Goal: Transaction & Acquisition: Purchase product/service

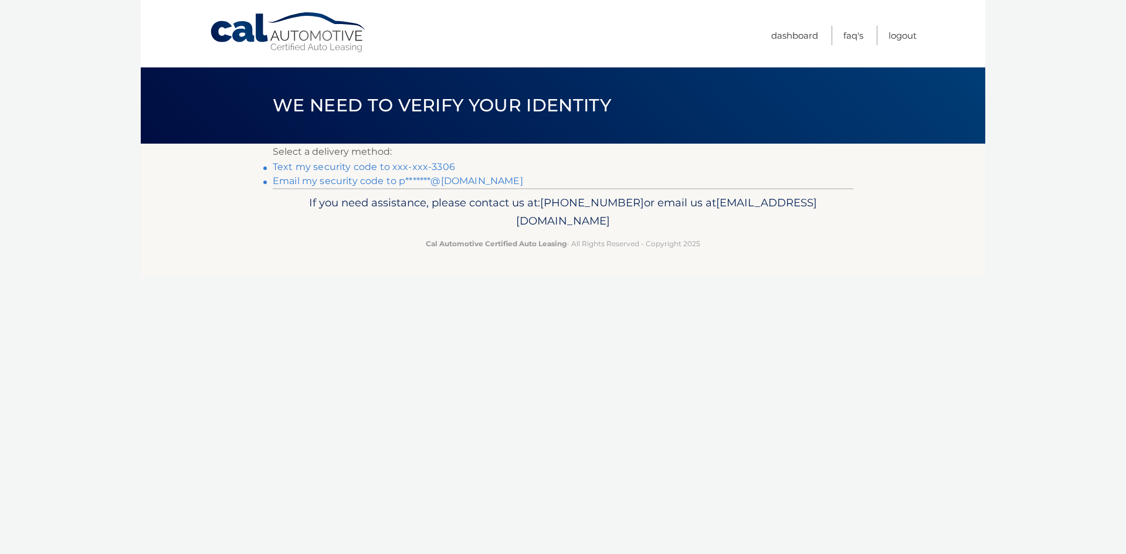
click at [406, 167] on link "Text my security code to xxx-xxx-3306" at bounding box center [364, 166] width 182 height 11
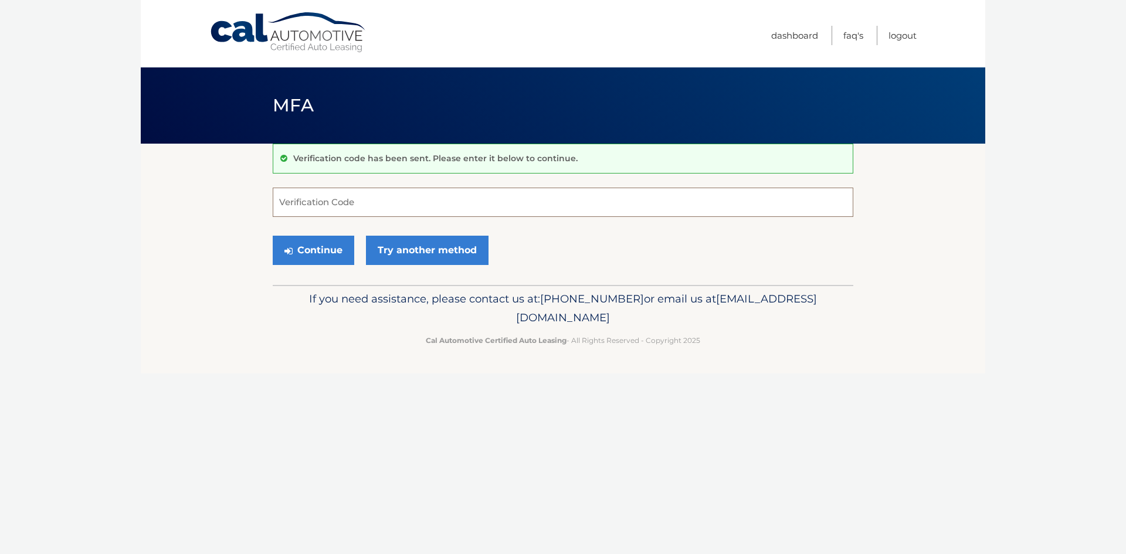
click at [328, 201] on input "Verification Code" at bounding box center [563, 202] width 581 height 29
type input "3"
type input "922784"
click at [324, 257] on button "Continue" at bounding box center [314, 250] width 82 height 29
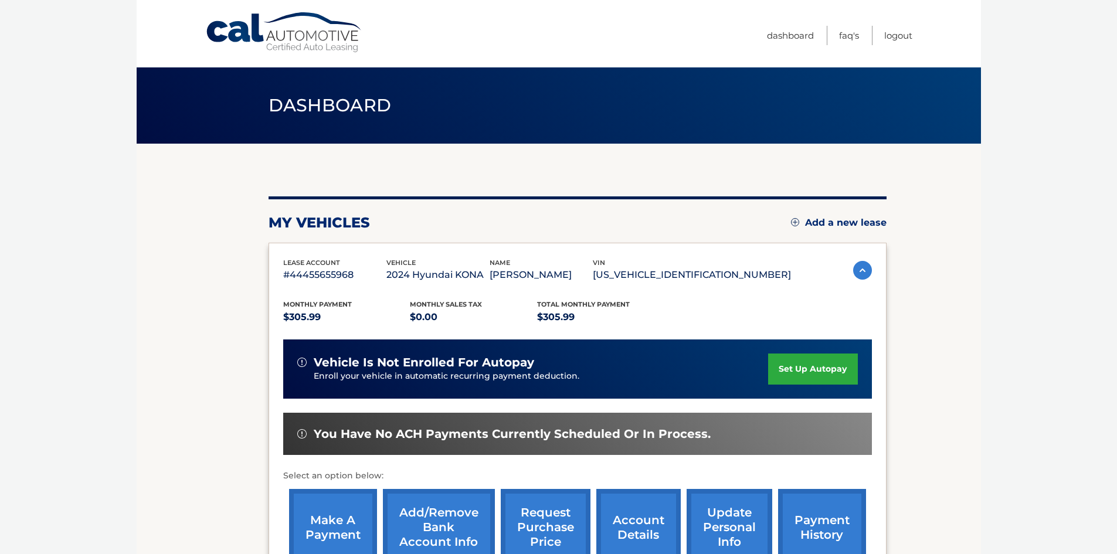
scroll to position [157, 0]
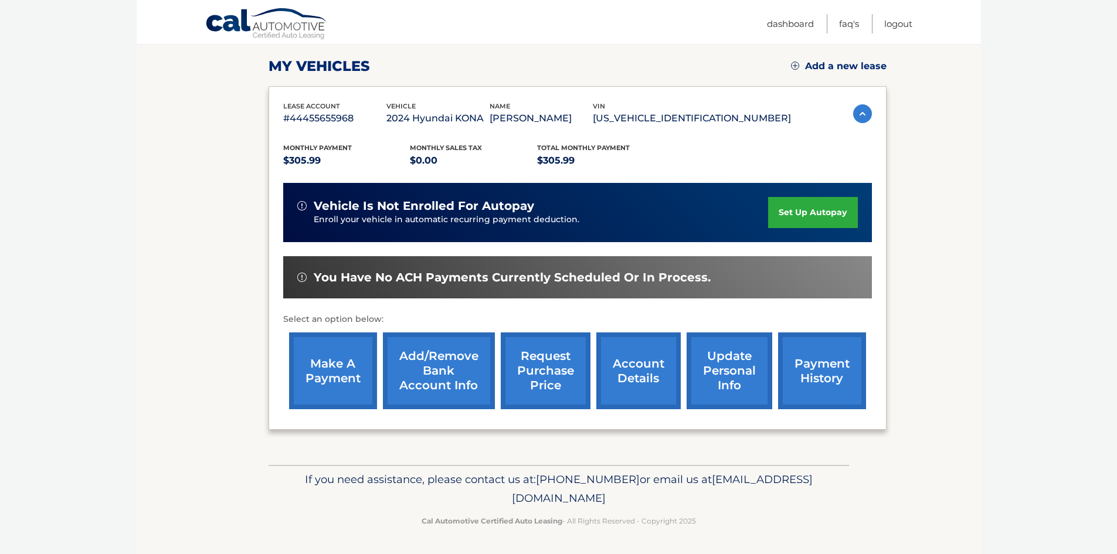
click at [352, 364] on link "make a payment" at bounding box center [333, 371] width 88 height 77
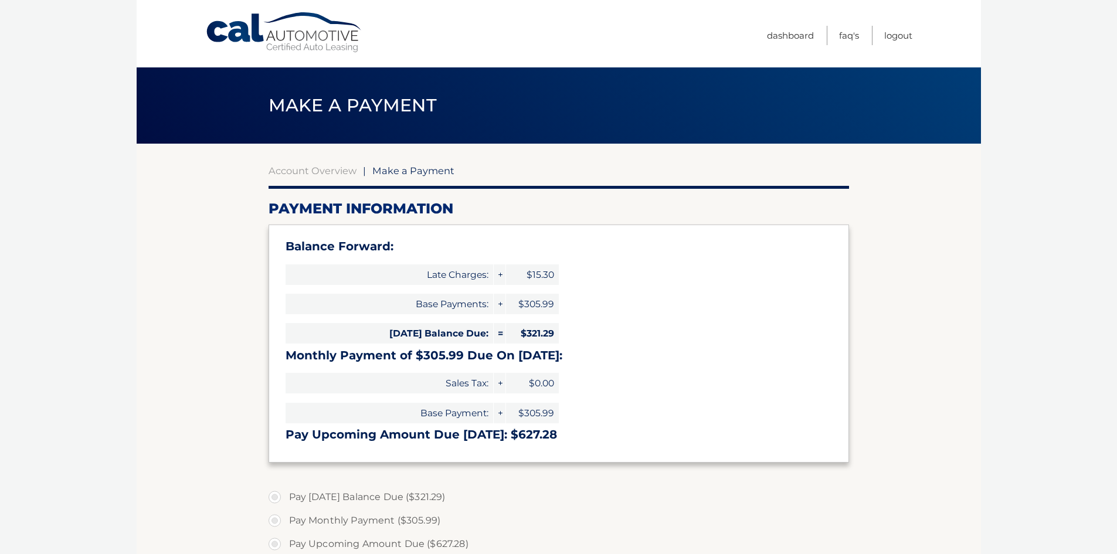
select select "NzdjMWJmYTQtOWFlYS00YTFjLWJkODYtOTgxYWE3MzgwNTZh"
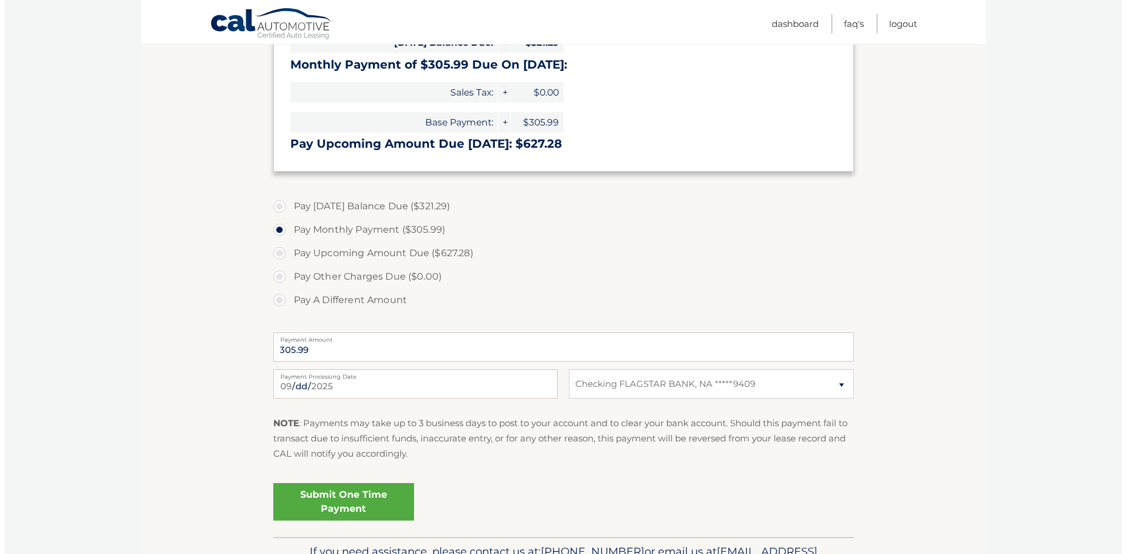
scroll to position [293, 0]
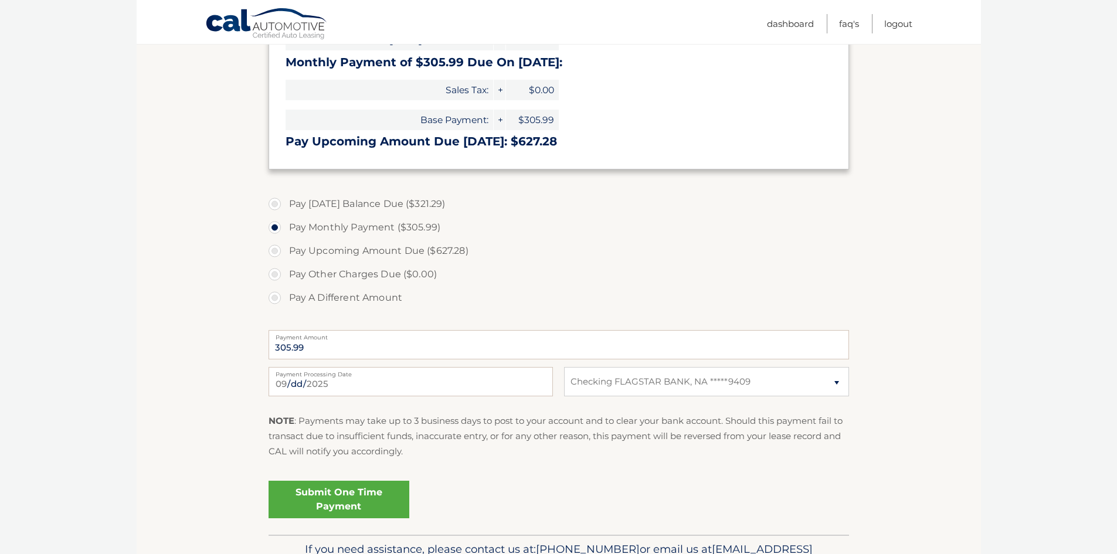
click at [336, 506] on link "Submit One Time Payment" at bounding box center [339, 500] width 141 height 38
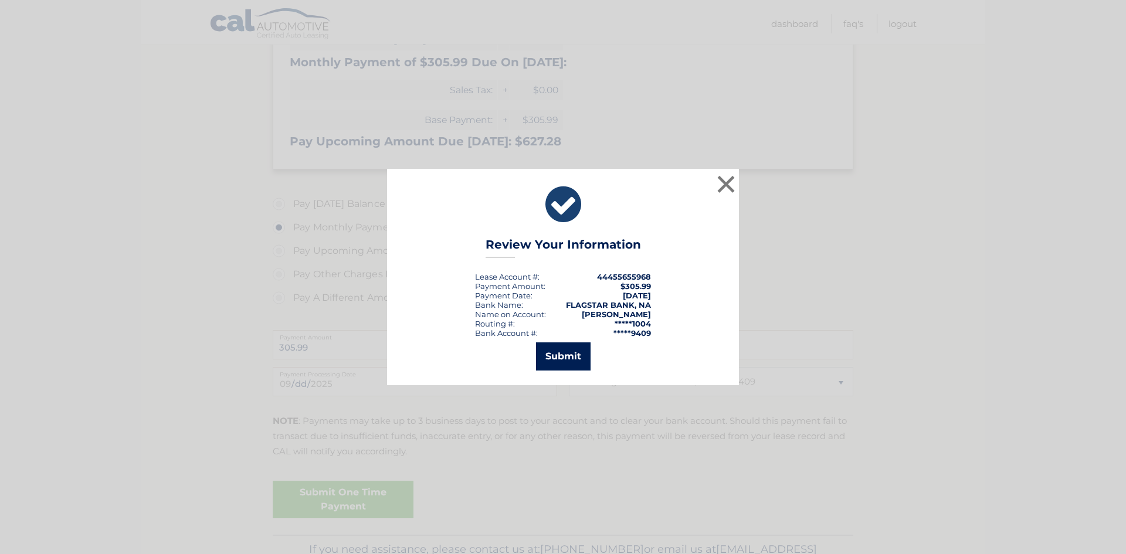
click at [564, 361] on button "Submit" at bounding box center [563, 356] width 55 height 28
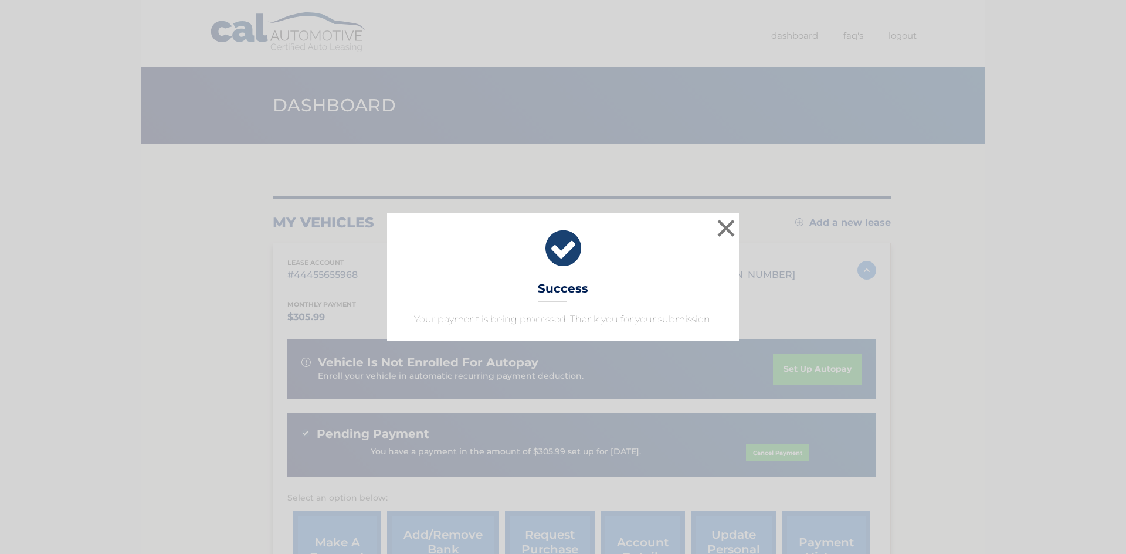
click at [1079, 74] on div "× Success Your payment is being processed. Thank you for your submission. Loadi…" at bounding box center [563, 277] width 1126 height 554
